Goal: Information Seeking & Learning: Understand process/instructions

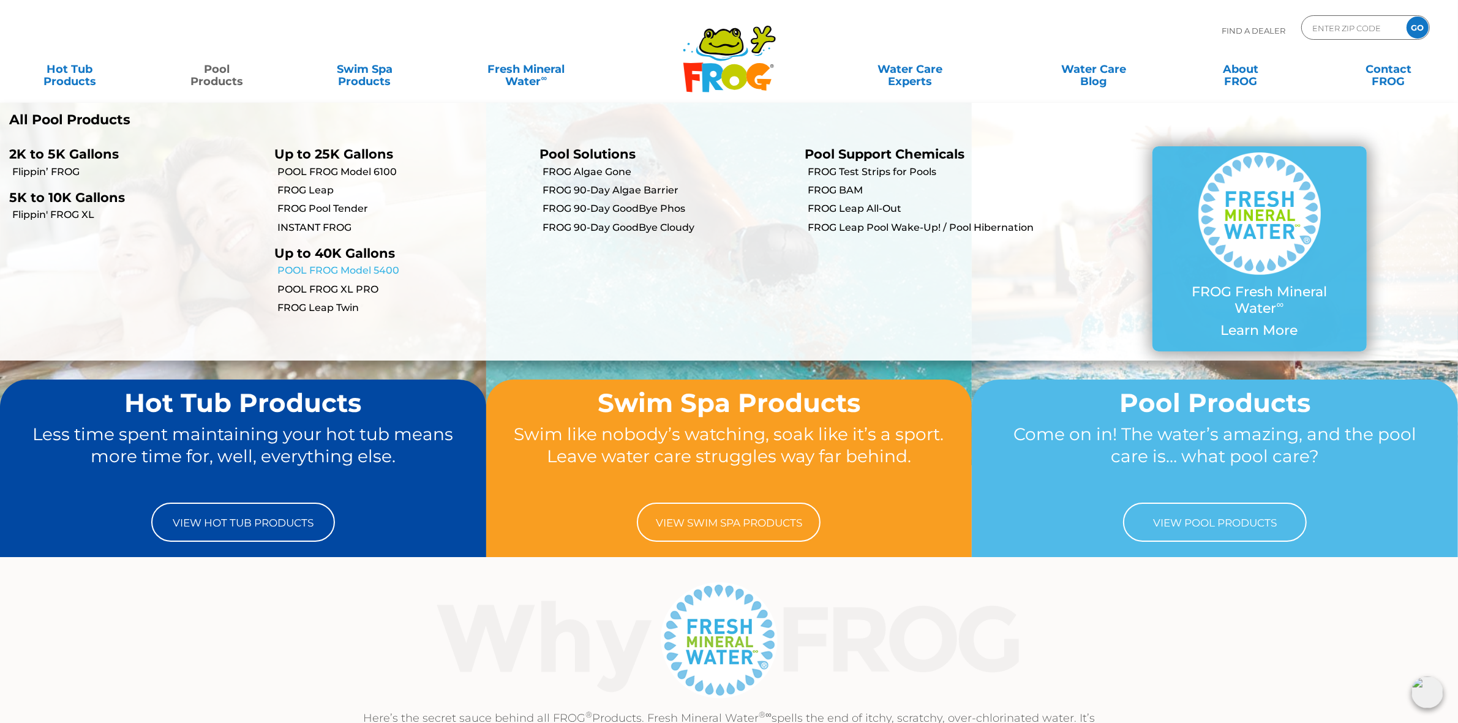
click at [369, 270] on link "POOL FROG Model 5400" at bounding box center [403, 270] width 253 height 13
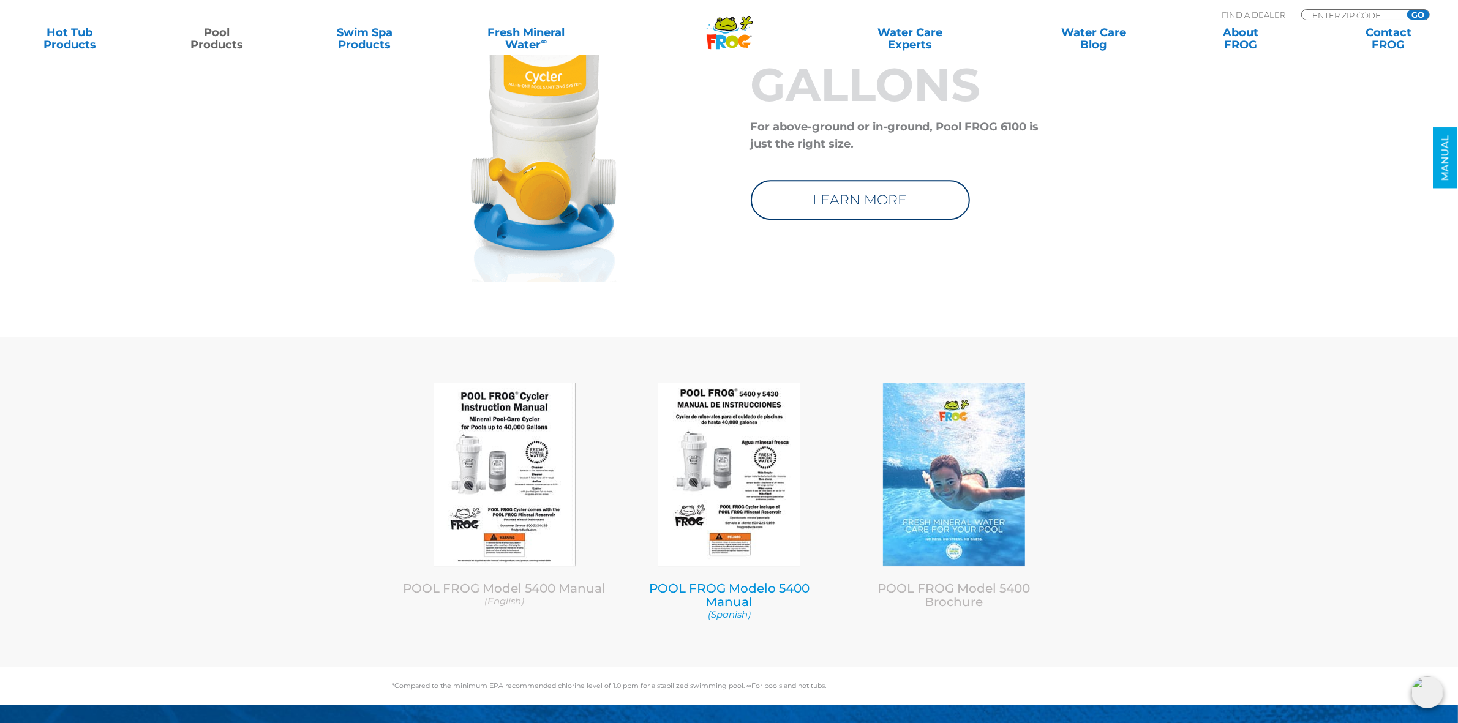
scroll to position [4899, 0]
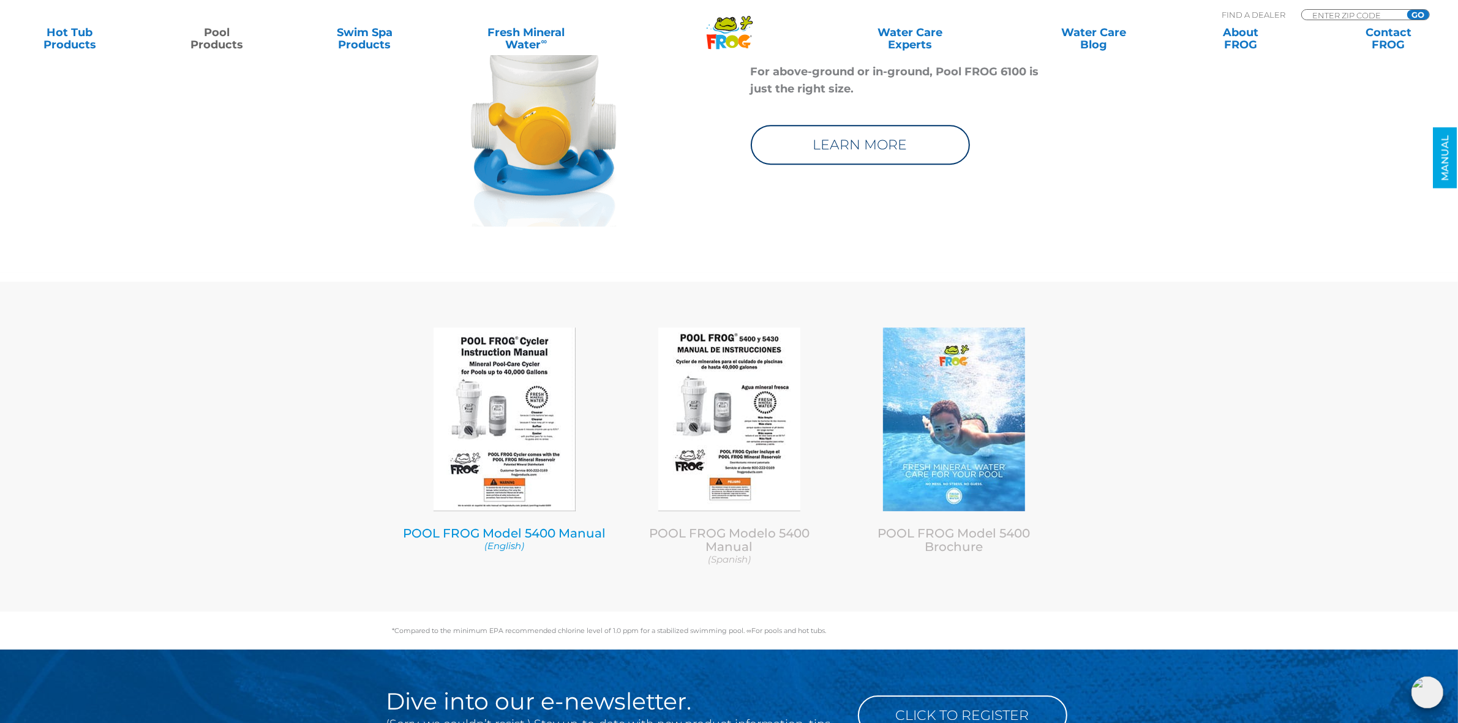
click at [506, 397] on img at bounding box center [505, 420] width 142 height 184
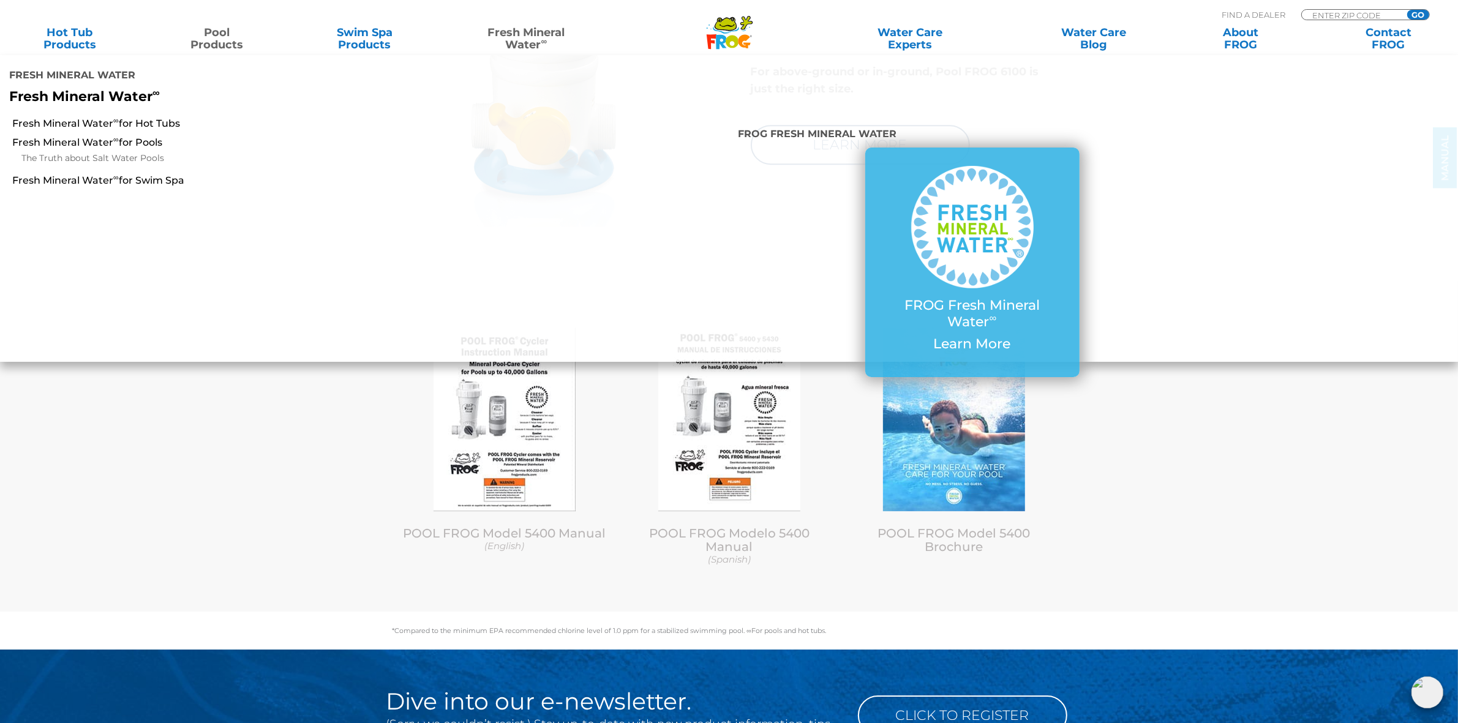
click at [720, 28] on icon at bounding box center [725, 24] width 21 height 12
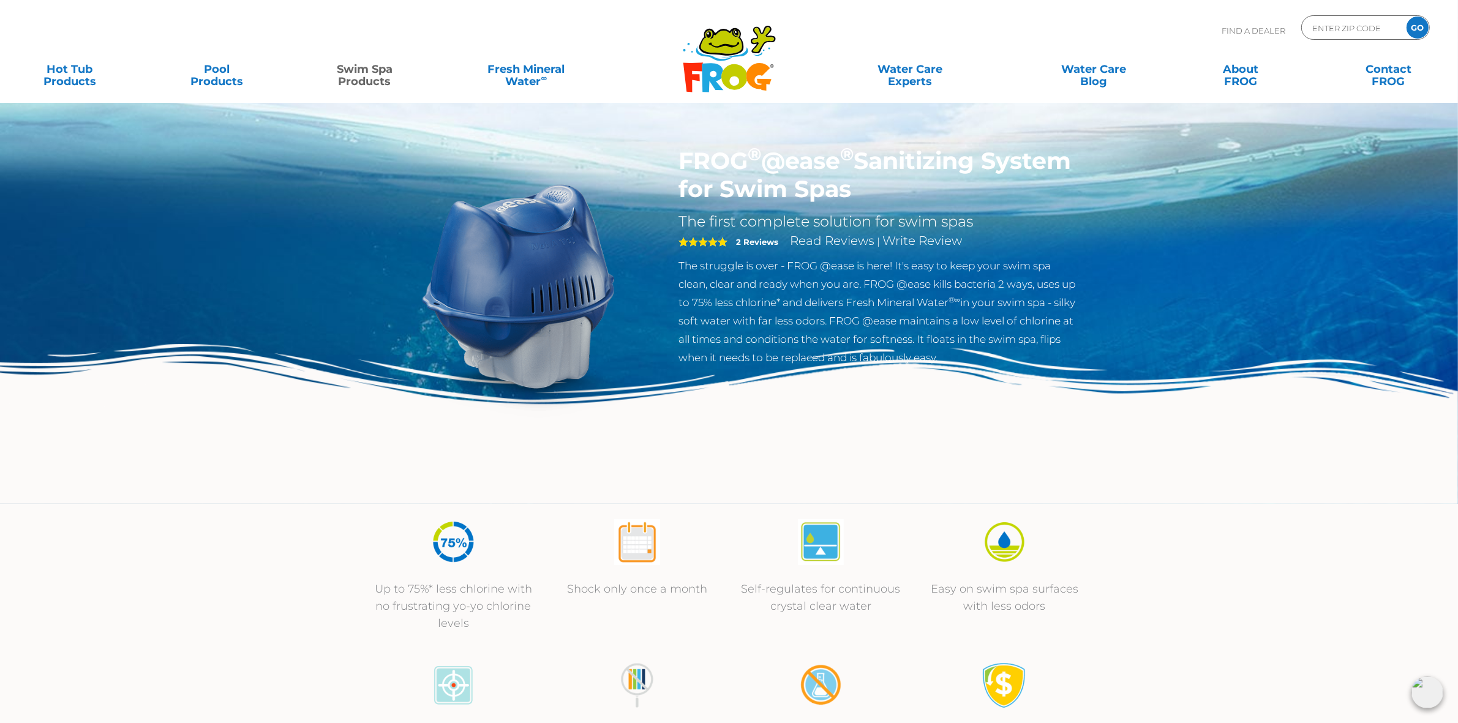
click at [729, 59] on icon ".st130{clip-path:url(#SVGID_2_);fill-rule:evenodd;clip-rule:evenodd;fill:#C3CC0…" at bounding box center [729, 58] width 94 height 69
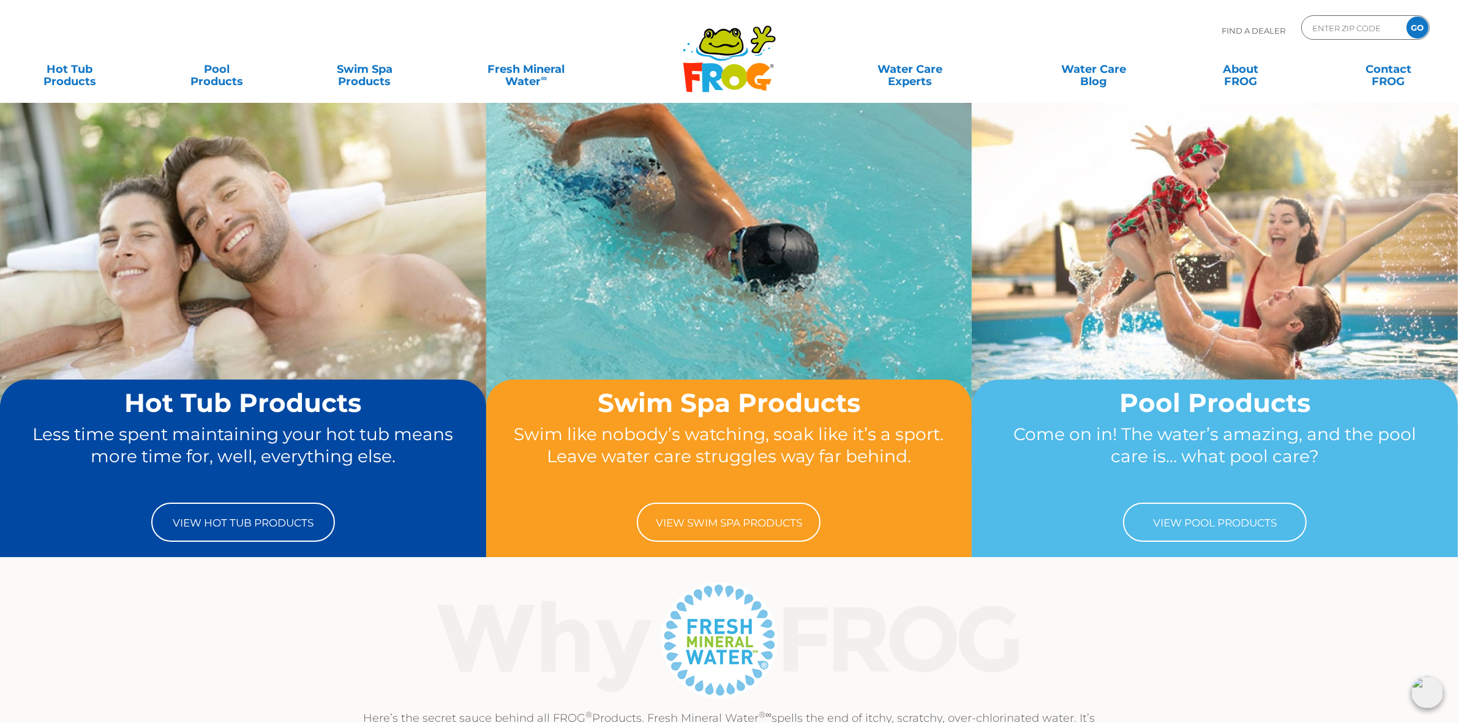
click at [473, 647] on img at bounding box center [729, 640] width 633 height 122
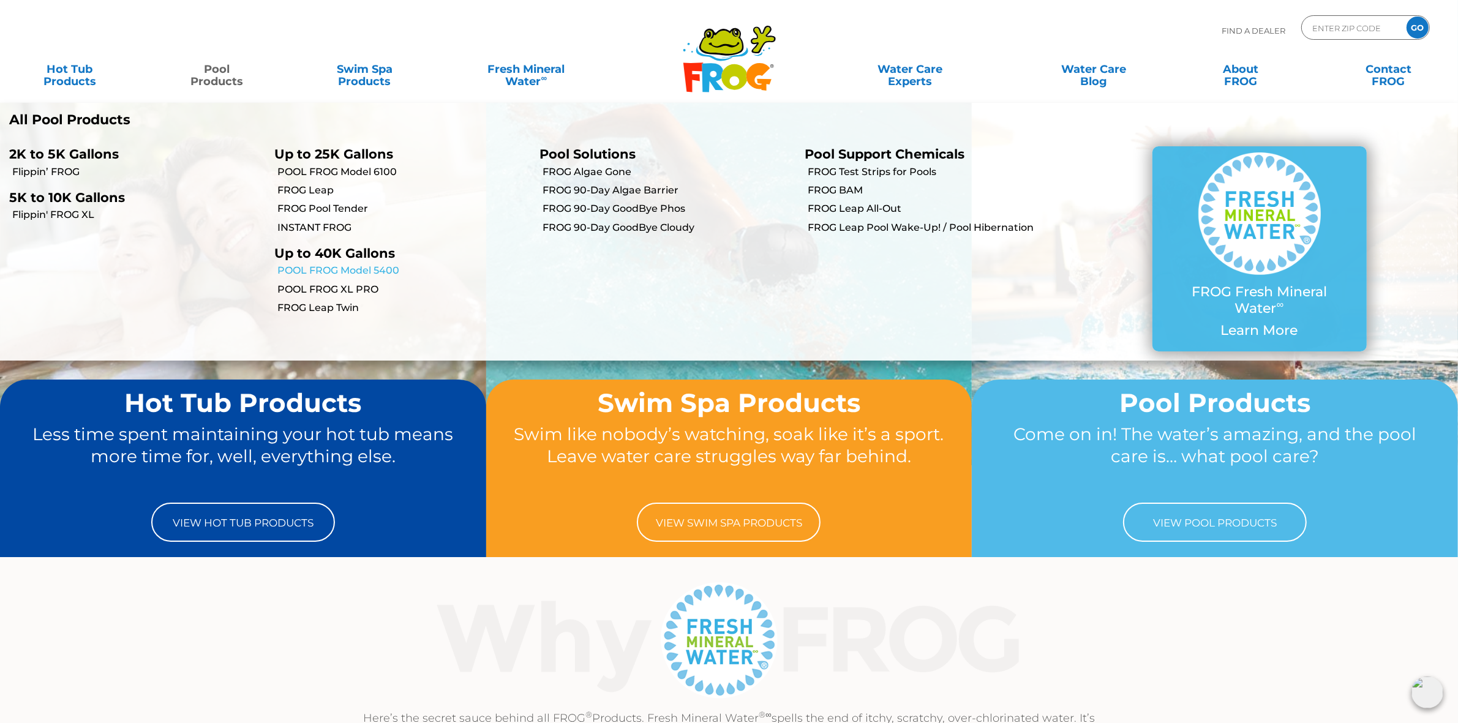
click at [352, 269] on link "POOL FROG Model 5400" at bounding box center [403, 270] width 253 height 13
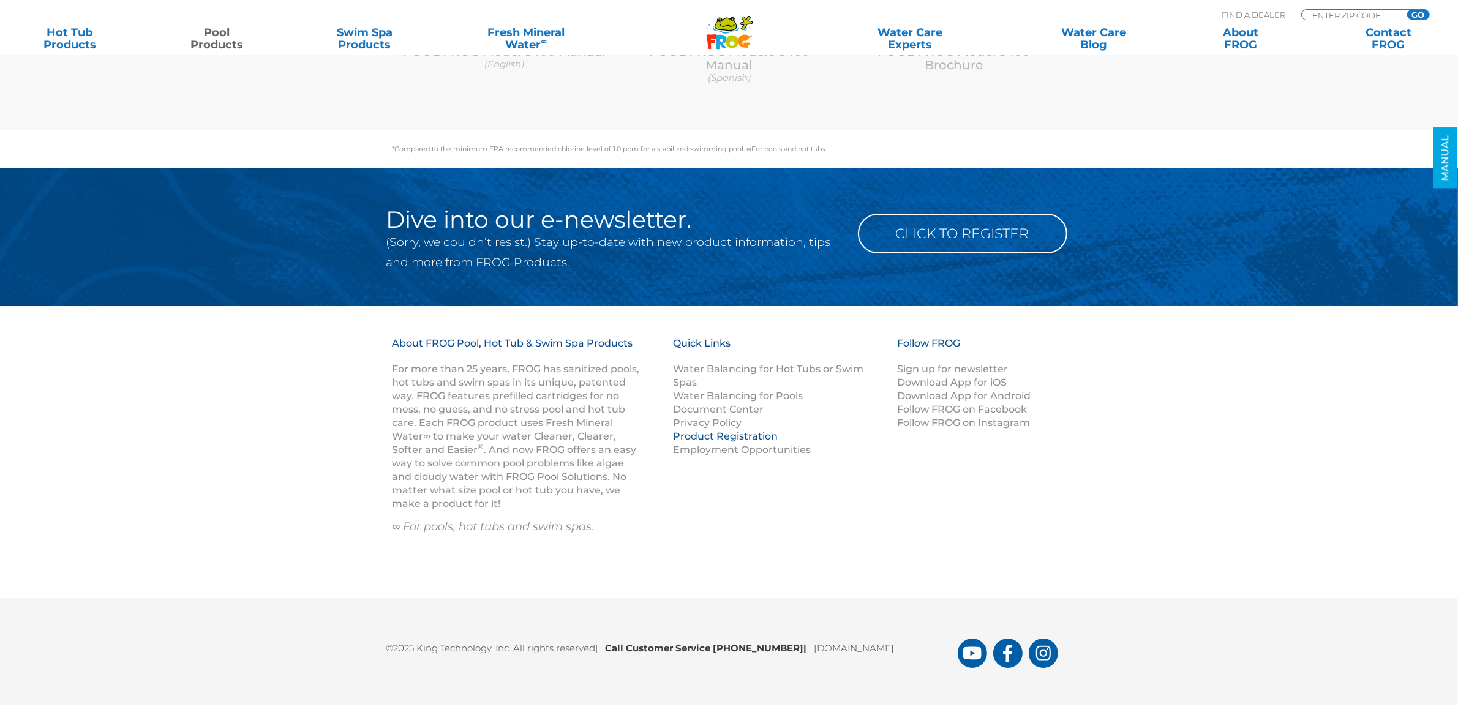
scroll to position [4998, 0]
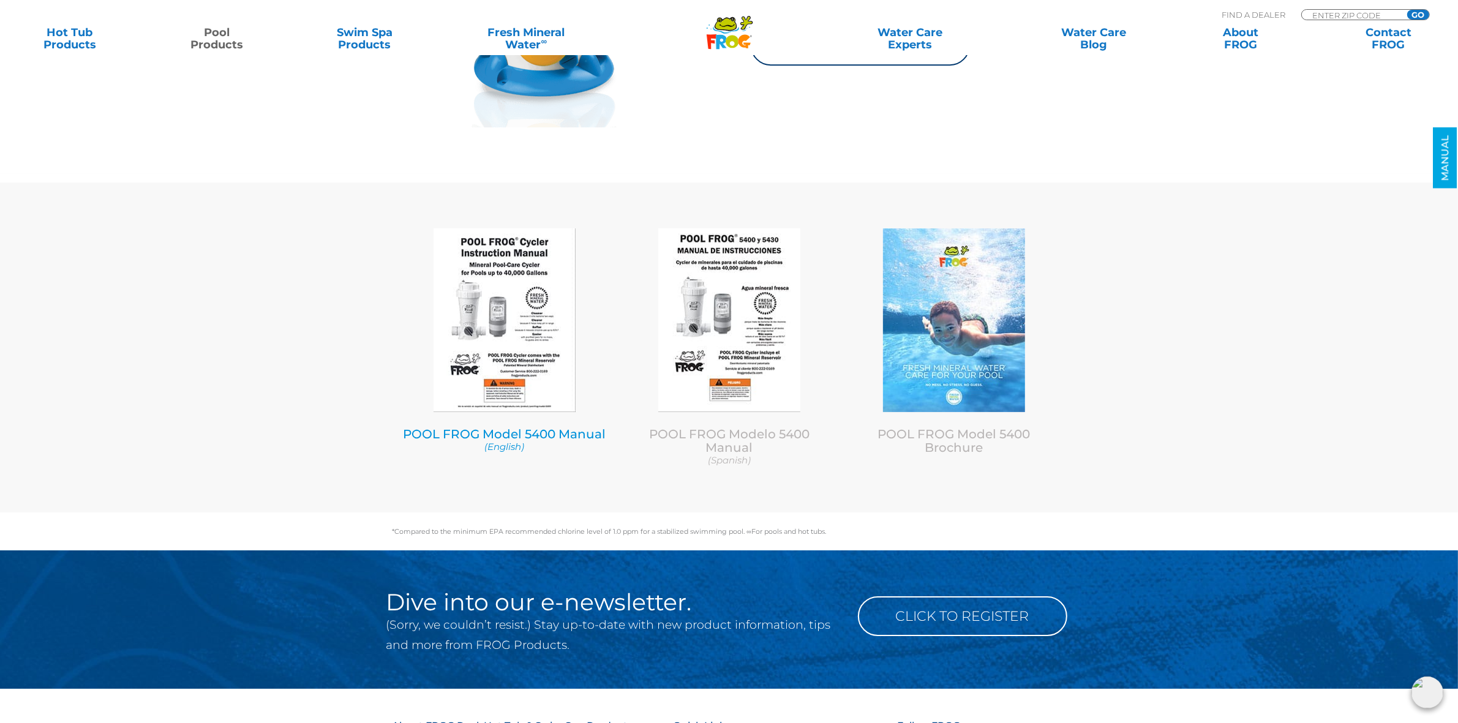
click at [503, 336] on img at bounding box center [505, 320] width 142 height 184
